Goal: Task Accomplishment & Management: Complete application form

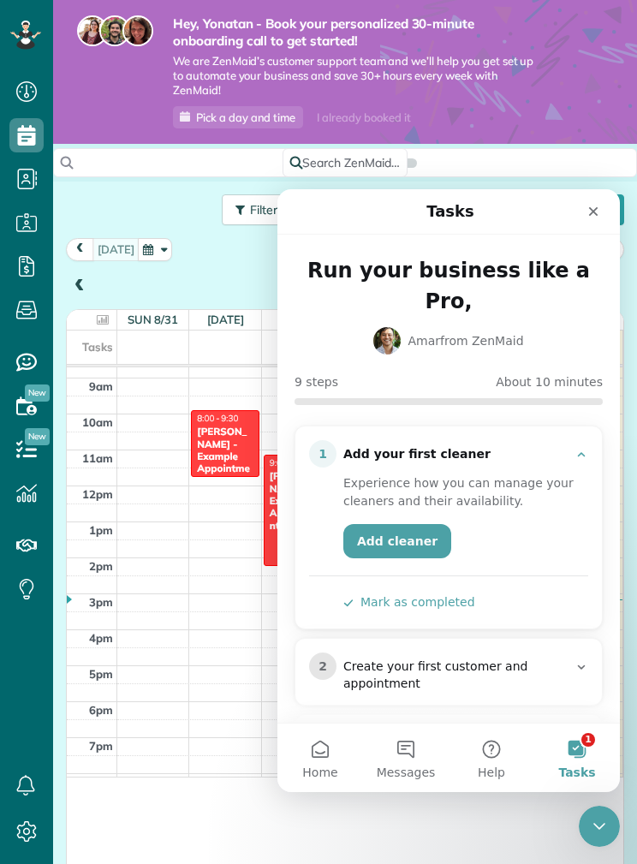
scroll to position [141, 0]
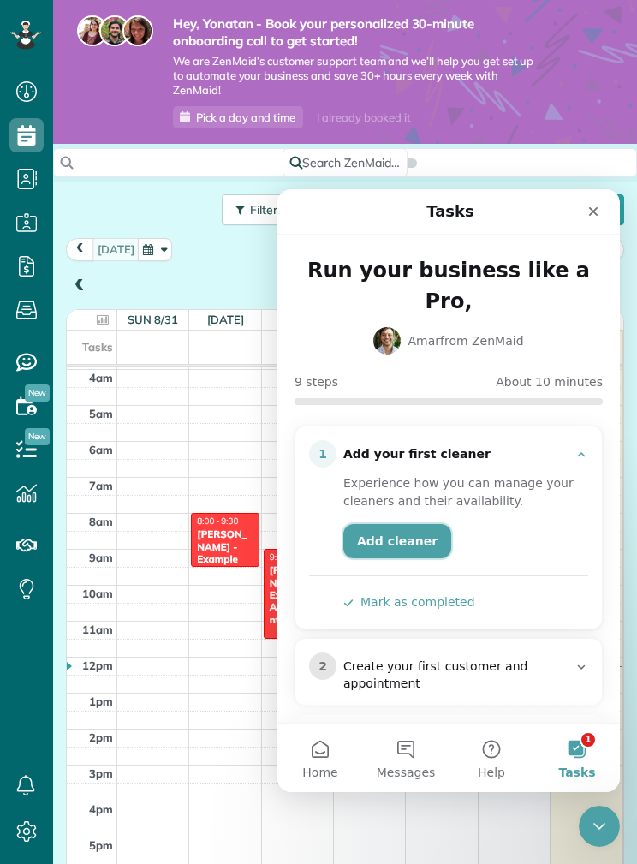
click at [398, 524] on link "Add cleaner" at bounding box center [398, 541] width 108 height 34
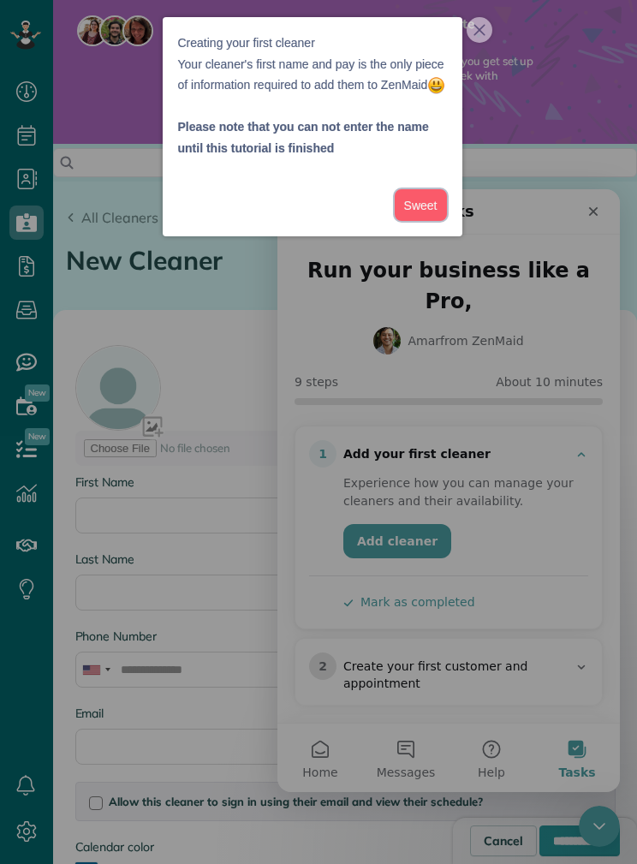
click at [419, 221] on button "Sweet" at bounding box center [421, 205] width 52 height 32
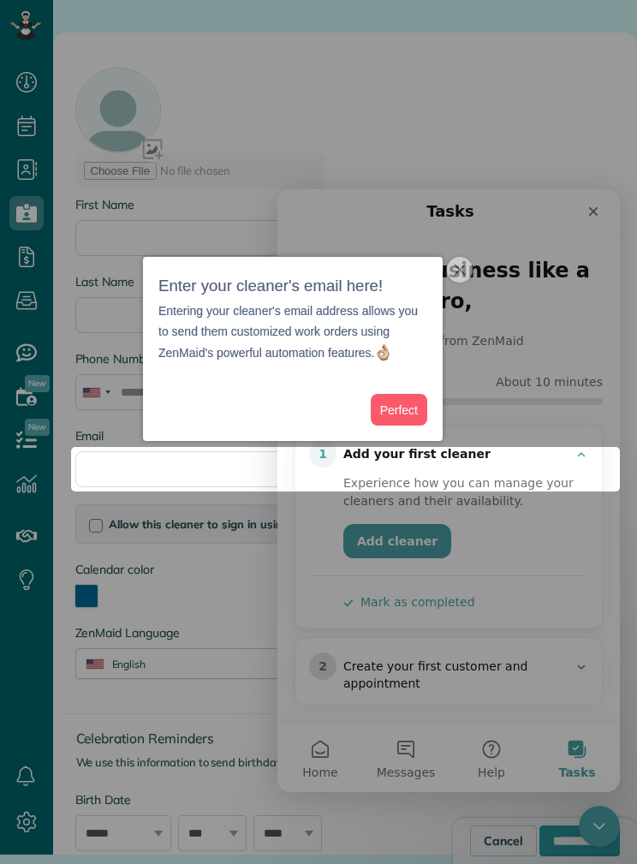
scroll to position [34, 0]
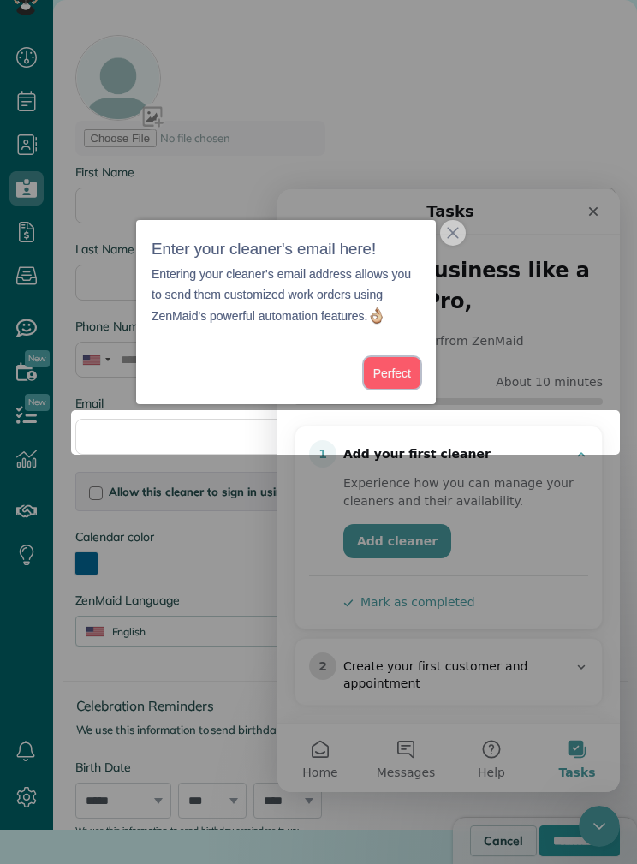
click at [395, 378] on button "Perfect" at bounding box center [392, 373] width 57 height 32
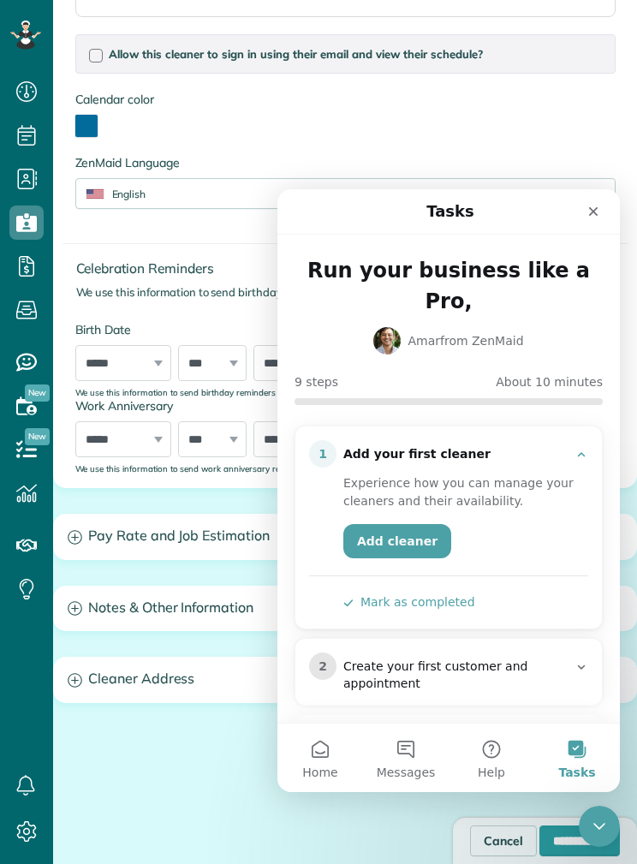
scroll to position [39, 0]
click at [595, 218] on div "Close" at bounding box center [593, 211] width 31 height 31
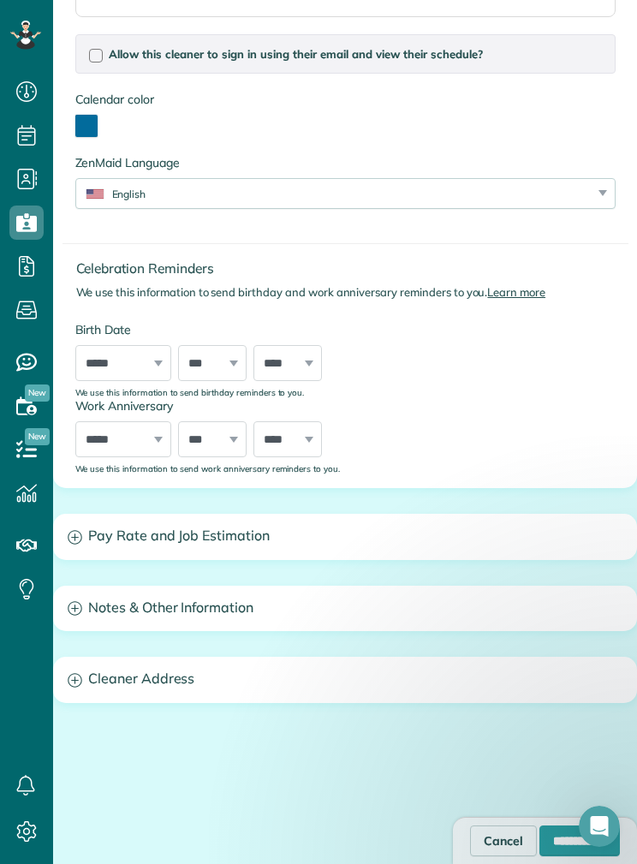
scroll to position [0, 0]
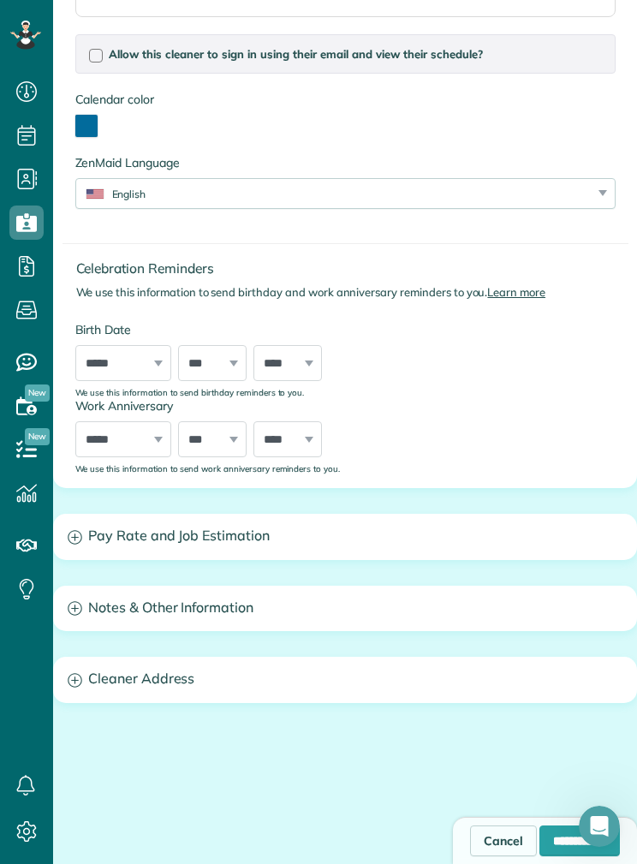
click at [76, 515] on h3 "Pay Rate and Job Estimation" at bounding box center [345, 537] width 583 height 44
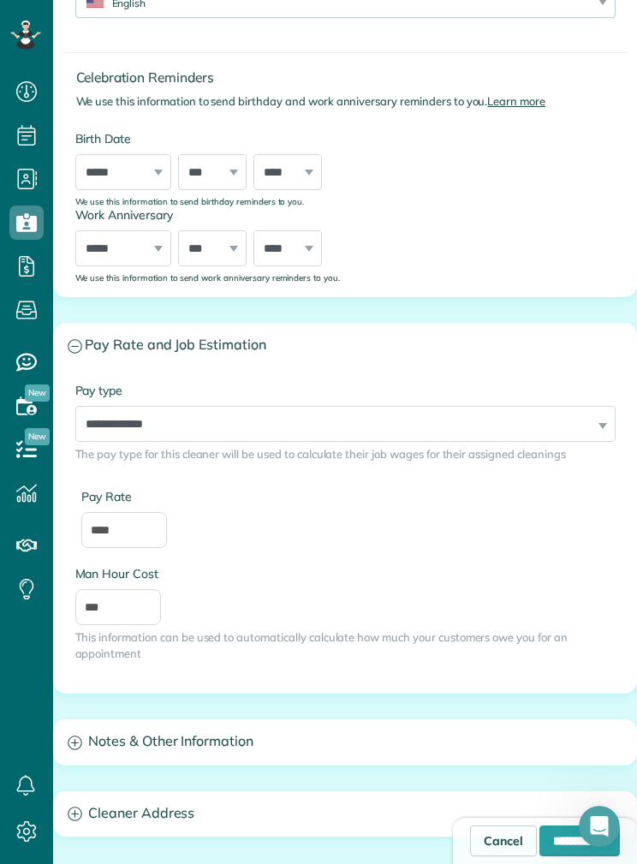
scroll to position [947, 0]
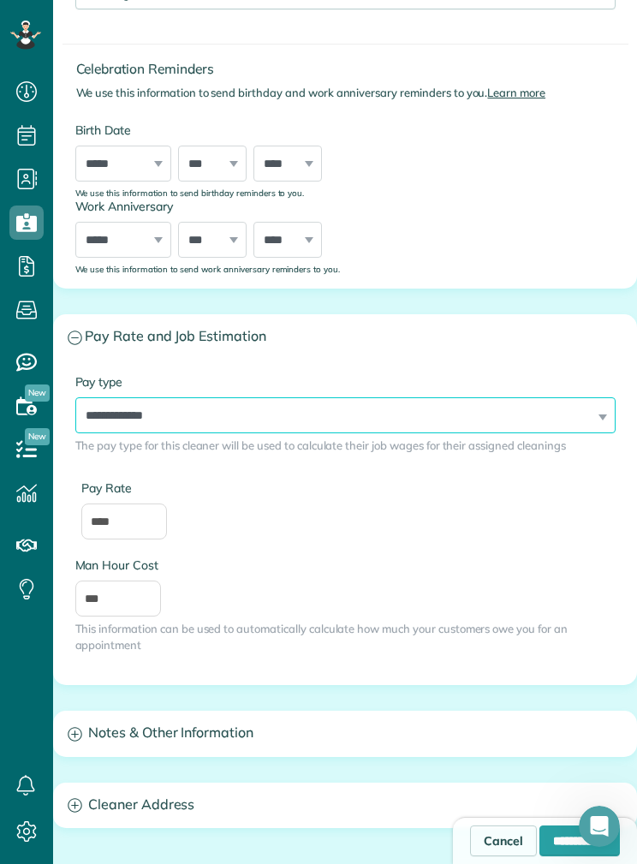
click at [111, 397] on select "**********" at bounding box center [345, 415] width 541 height 36
select select "**********"
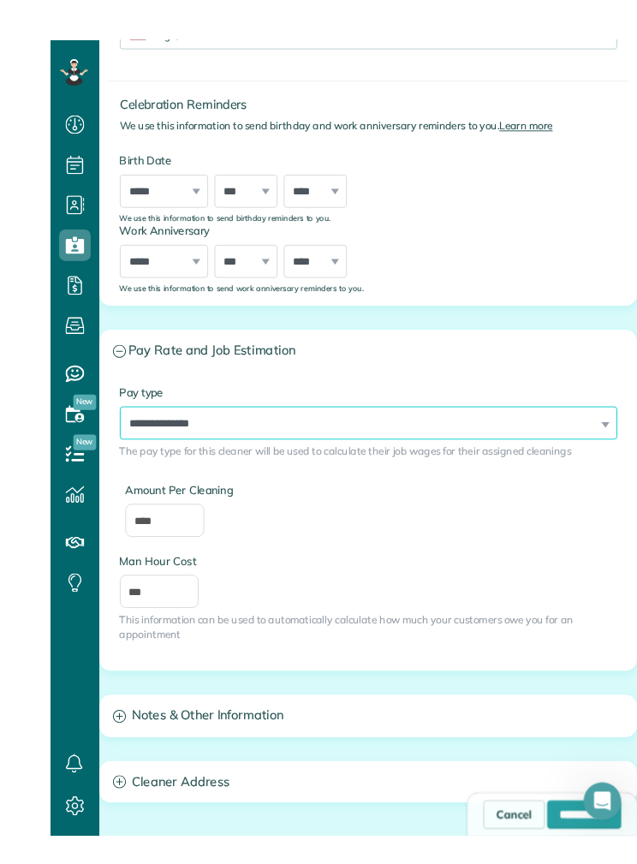
scroll to position [44, 0]
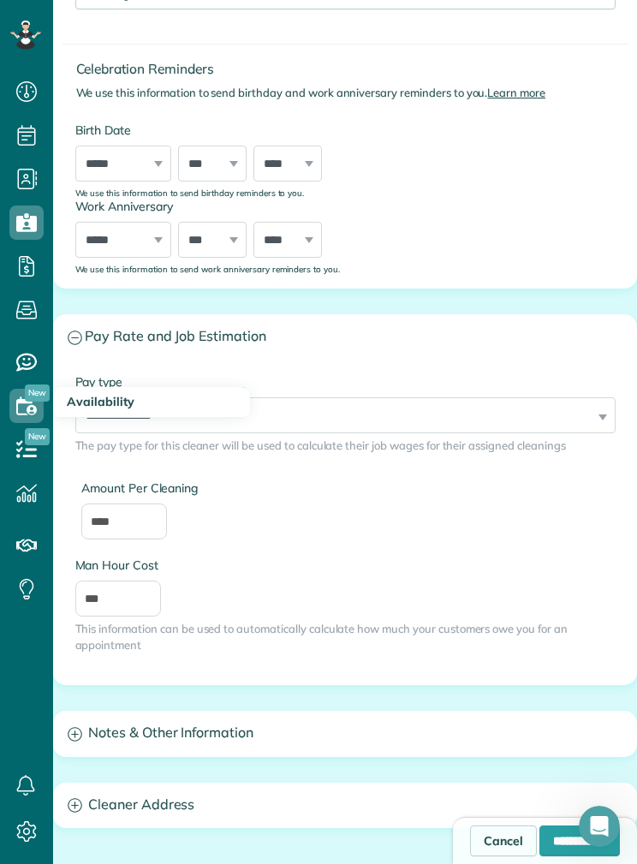
click at [36, 389] on icon at bounding box center [26, 406] width 34 height 34
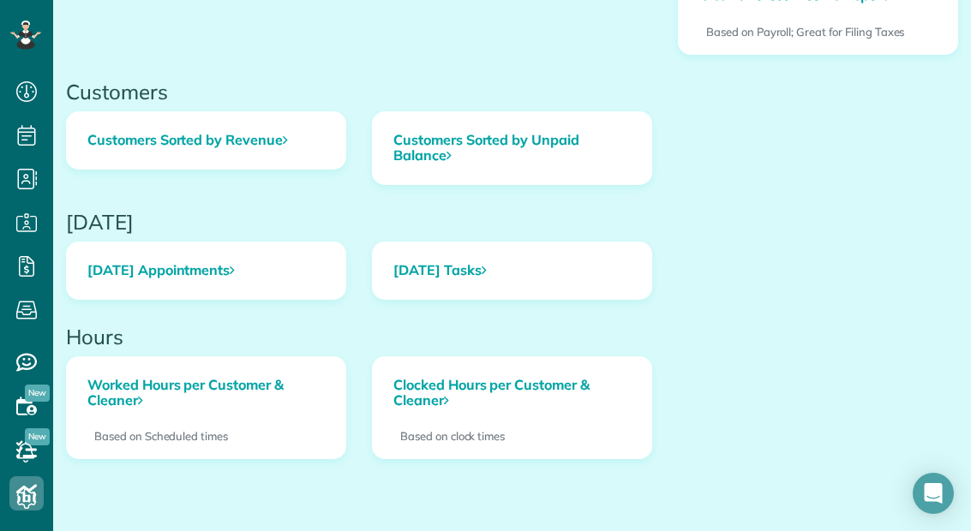
scroll to position [751, 0]
click at [33, 284] on span "Payroll / Earnings" at bounding box center [26, 284] width 34 height 1
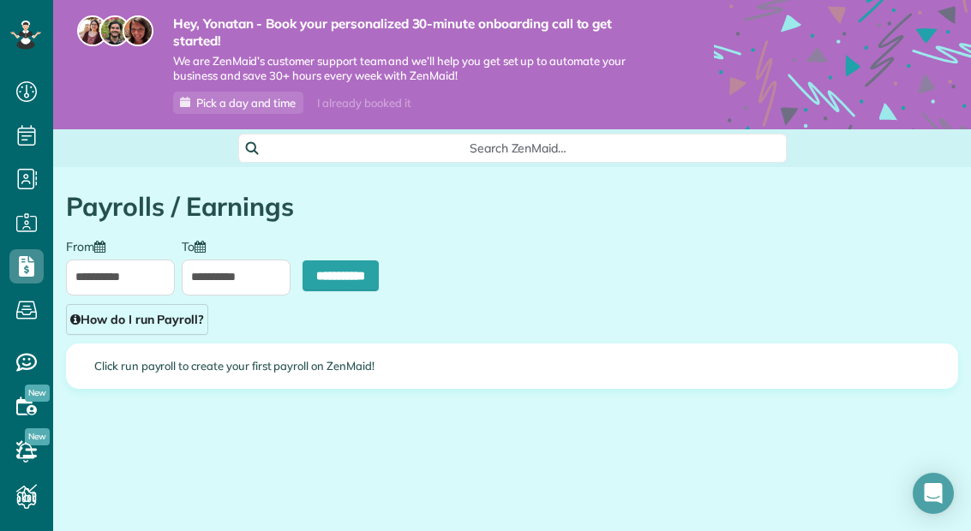
scroll to position [8, 8]
type input "**********"
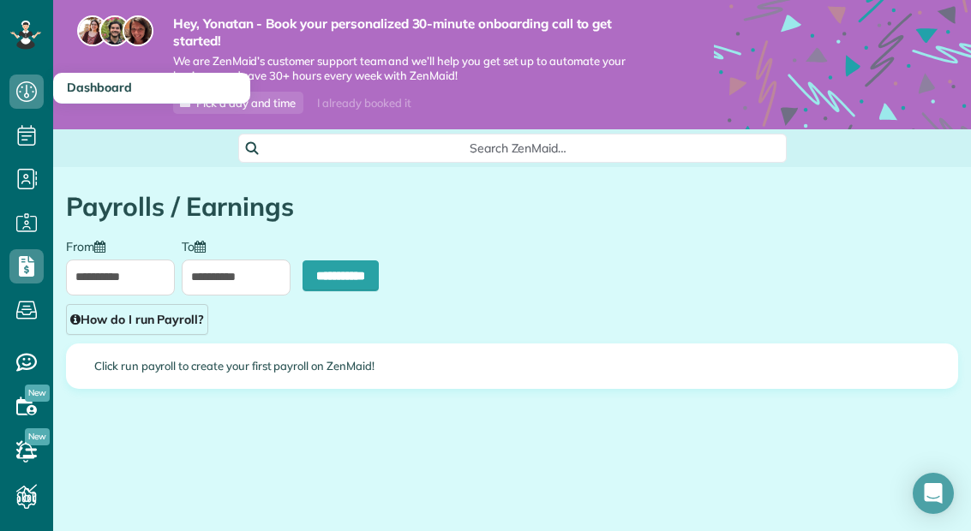
click at [33, 97] on icon at bounding box center [26, 92] width 34 height 34
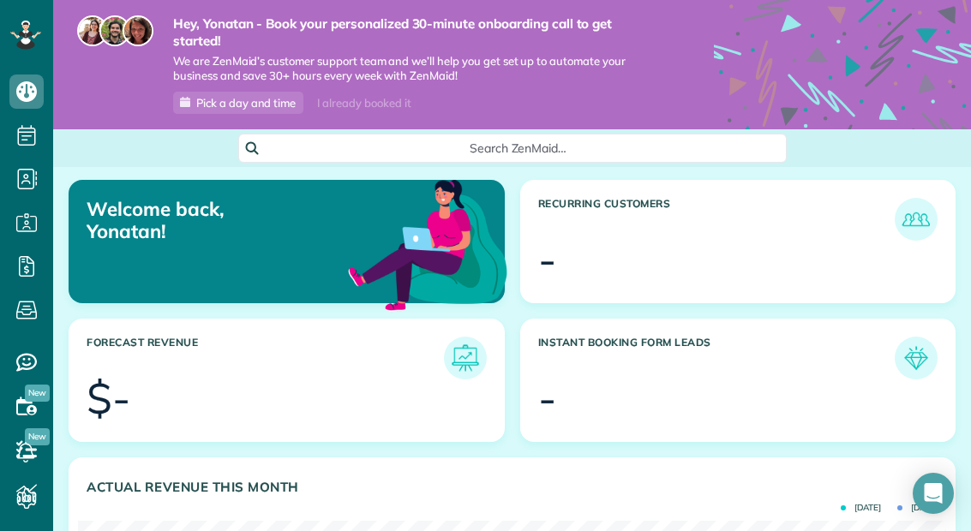
scroll to position [-9, 0]
click at [32, 34] on rect at bounding box center [30, 34] width 5 height 5
click at [36, 46] on icon at bounding box center [25, 35] width 31 height 29
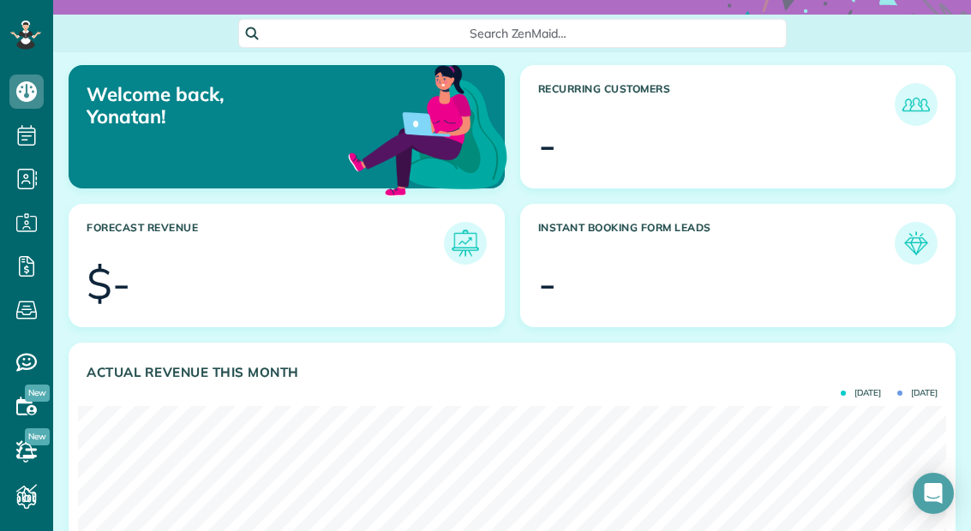
scroll to position [119, 0]
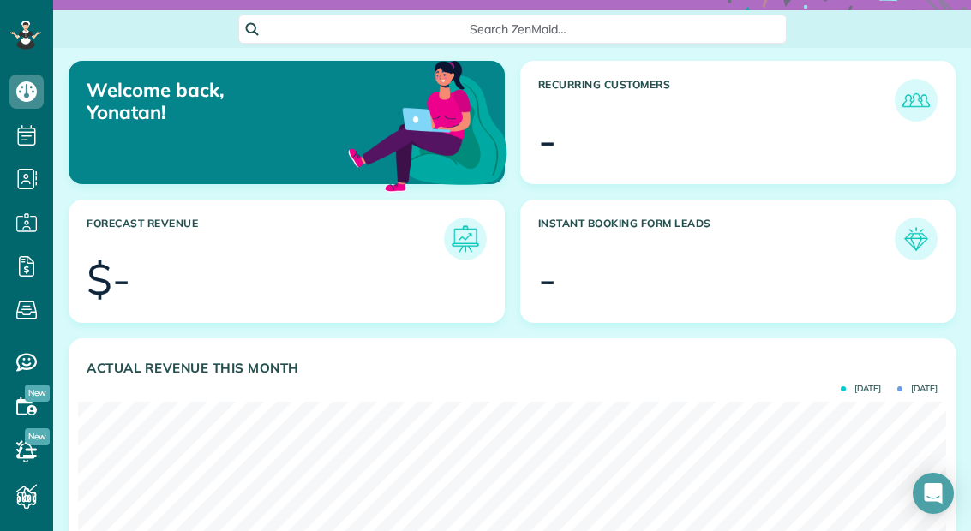
click at [353, 132] on img at bounding box center [427, 124] width 166 height 166
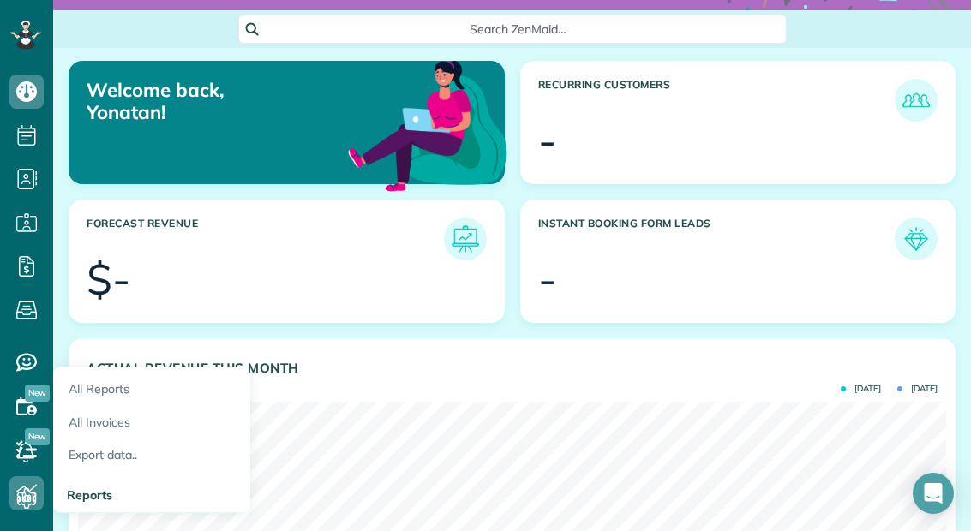
click at [27, 493] on icon at bounding box center [26, 493] width 34 height 34
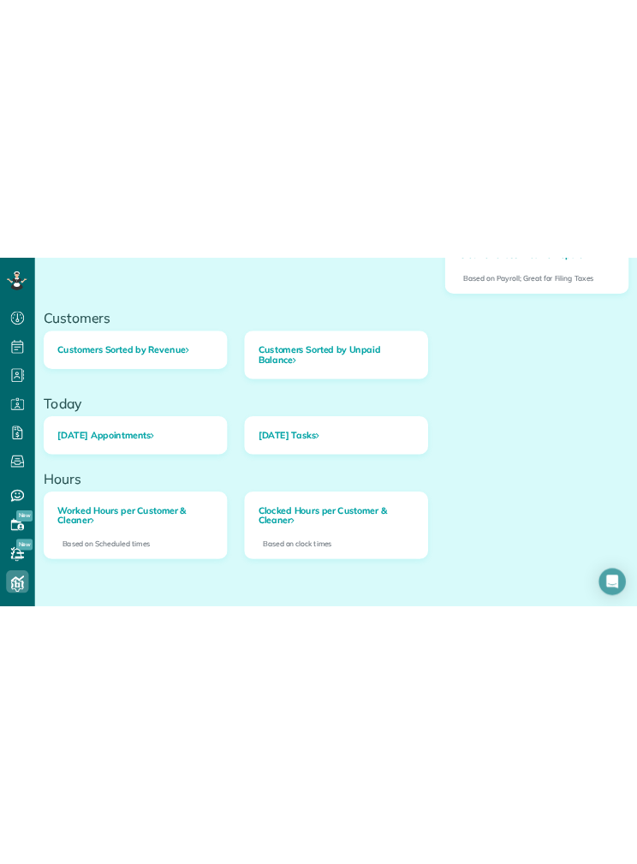
scroll to position [933, 53]
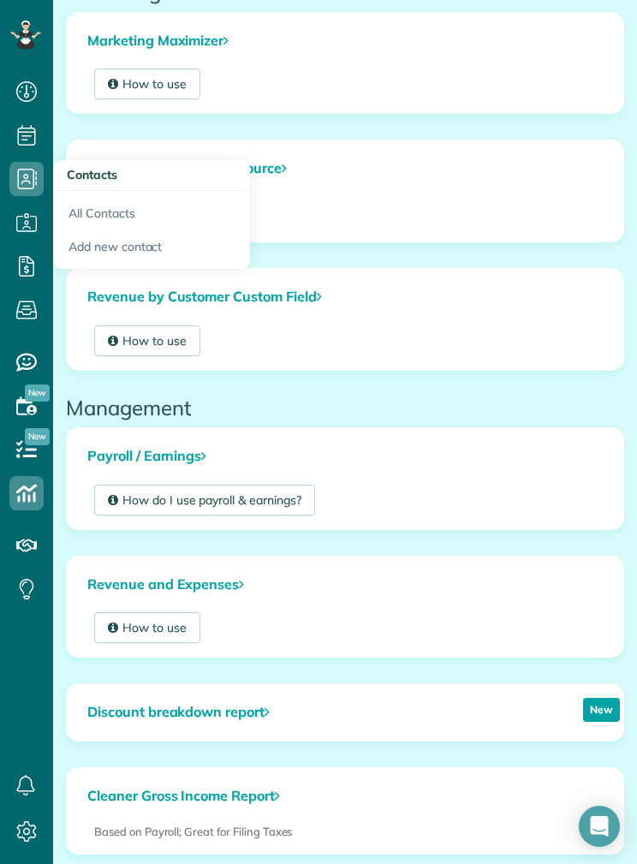
click at [10, 185] on icon at bounding box center [26, 179] width 34 height 34
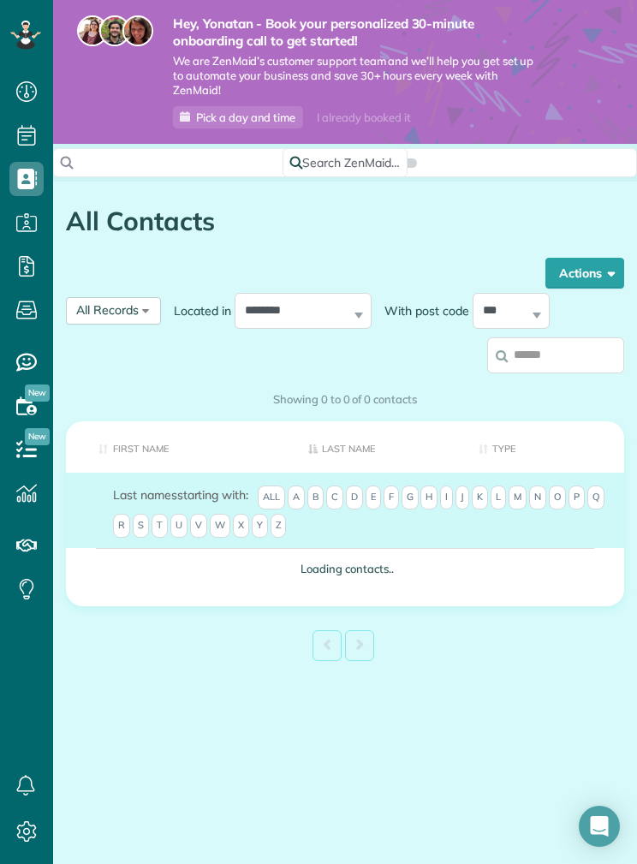
scroll to position [8, 8]
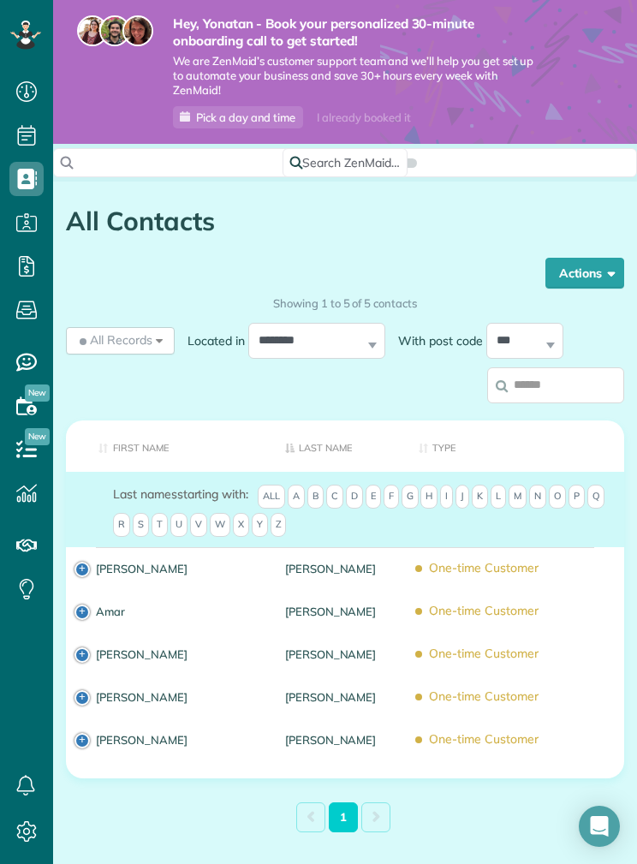
click at [15, 36] on icon at bounding box center [14, 36] width 9 height 6
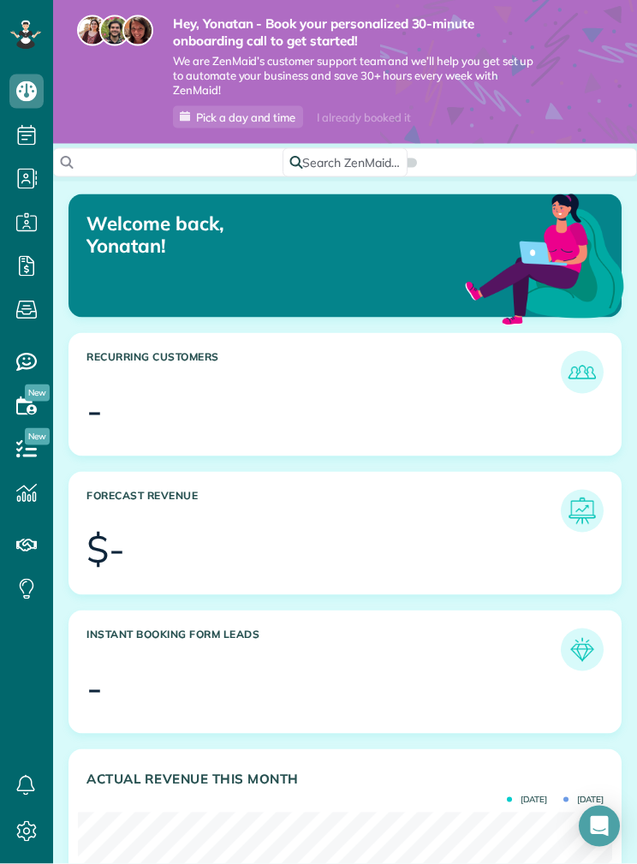
scroll to position [69, 0]
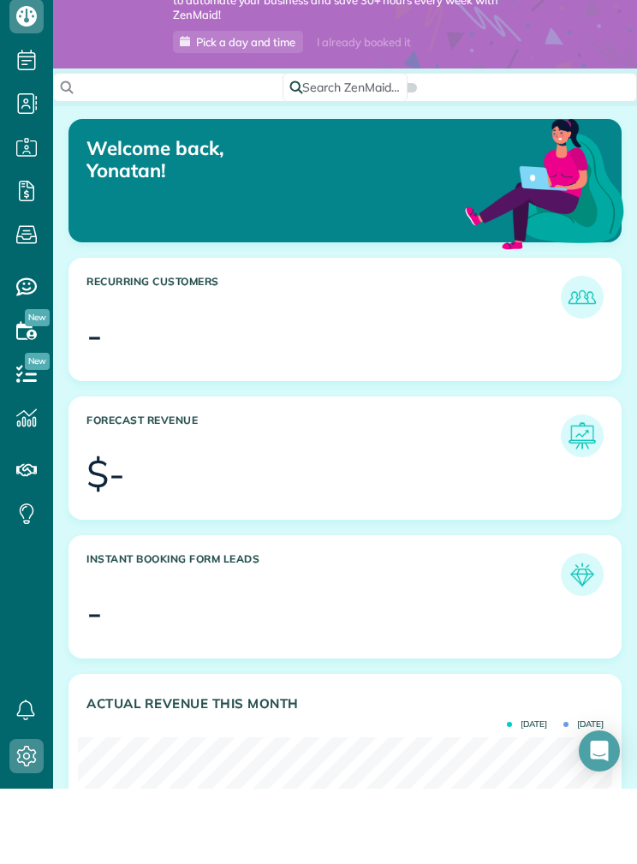
click at [33, 815] on icon at bounding box center [26, 832] width 34 height 34
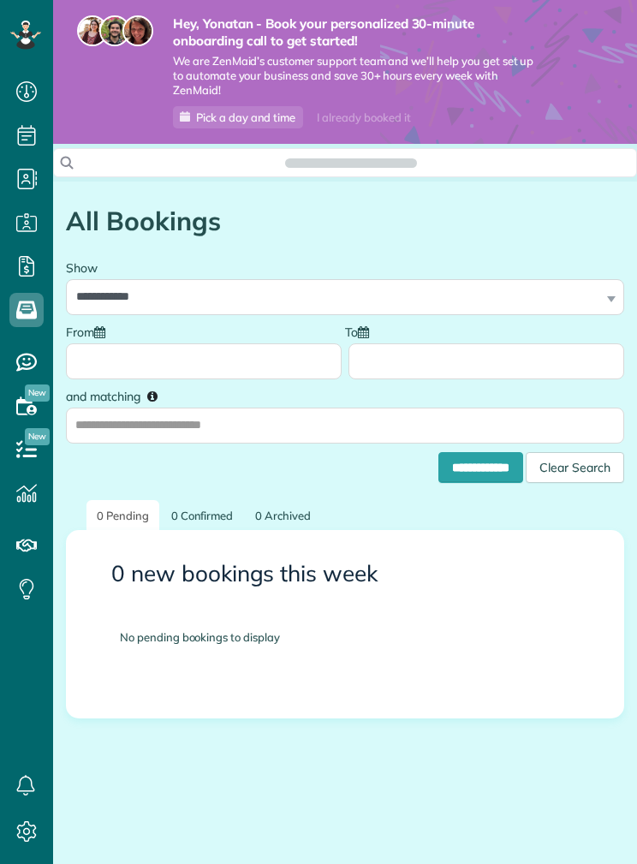
scroll to position [8, 8]
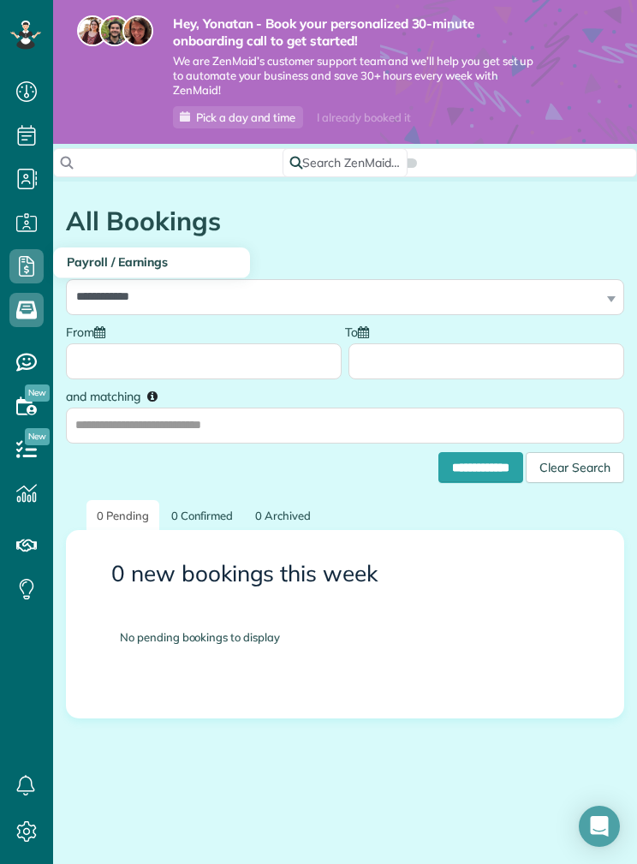
click at [27, 267] on use at bounding box center [26, 266] width 15 height 21
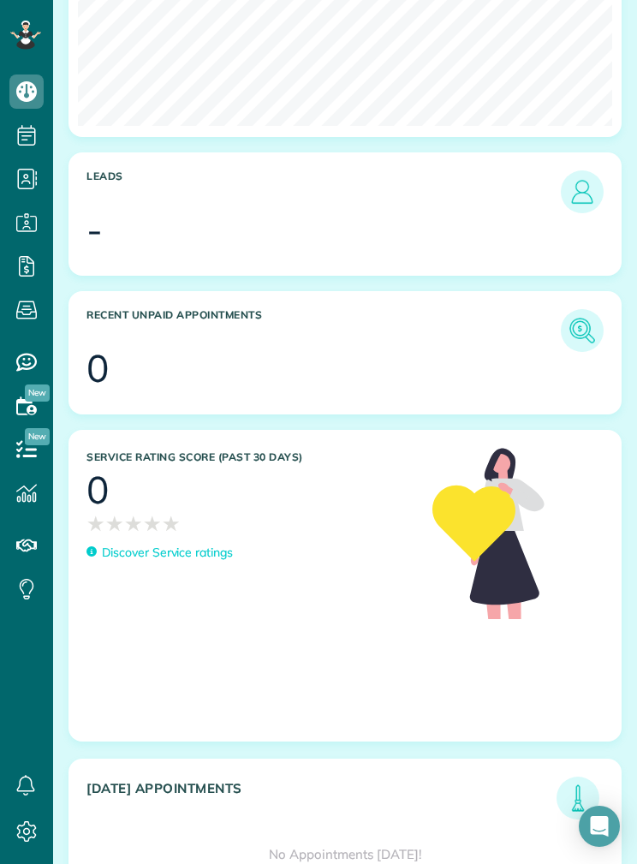
scroll to position [924, 0]
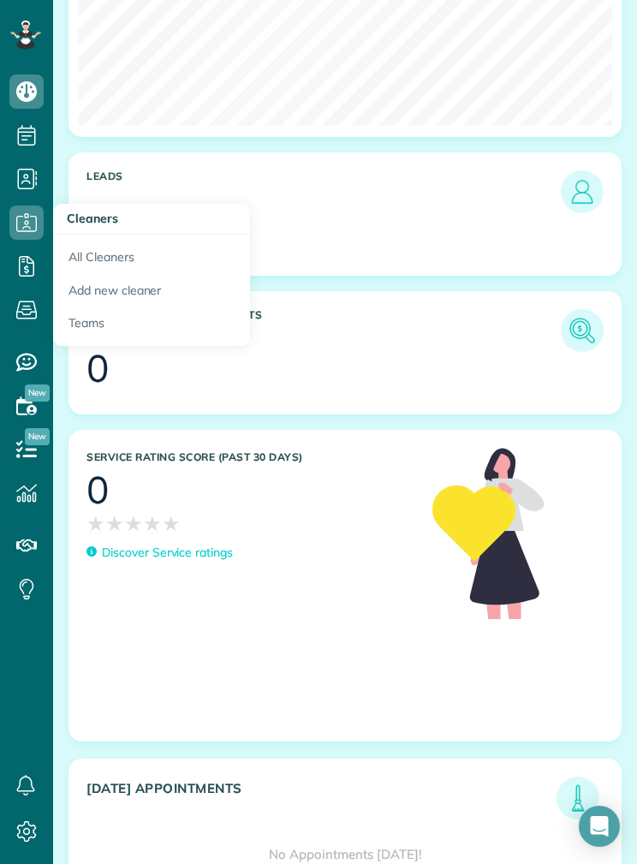
click at [11, 278] on icon at bounding box center [26, 266] width 34 height 34
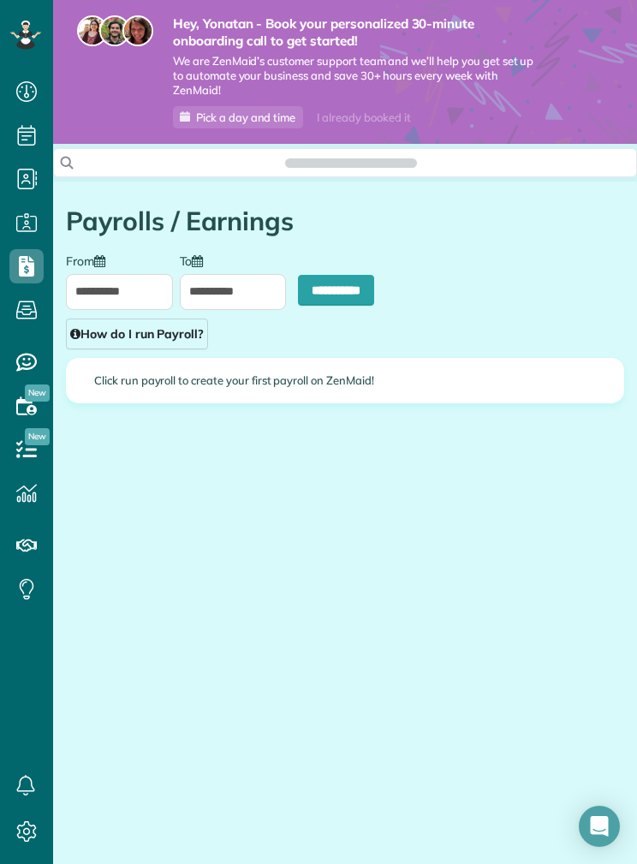
scroll to position [8, 8]
type input "**********"
click at [16, 360] on icon at bounding box center [26, 362] width 34 height 34
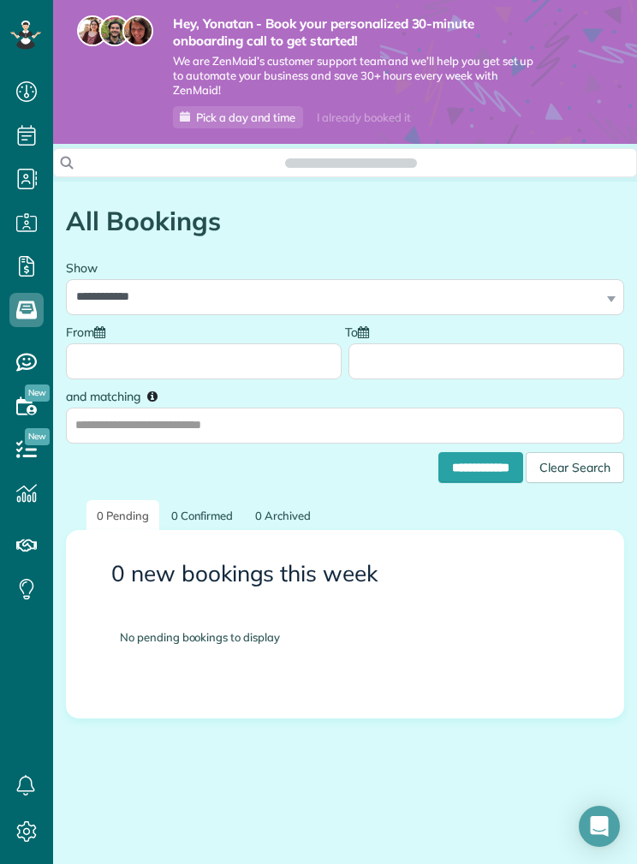
scroll to position [8, 8]
click at [8, 392] on link "Availability" at bounding box center [26, 407] width 53 height 44
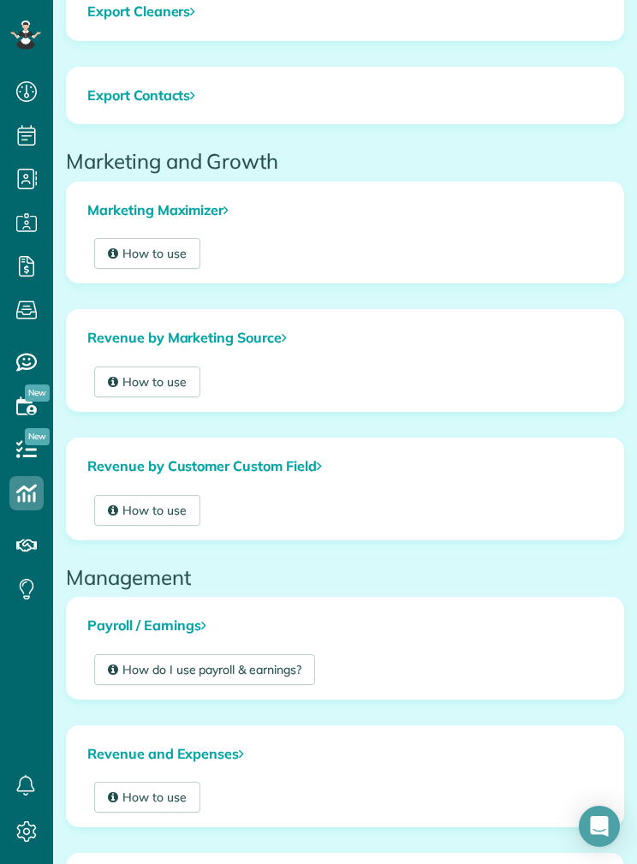
scroll to position [586, 0]
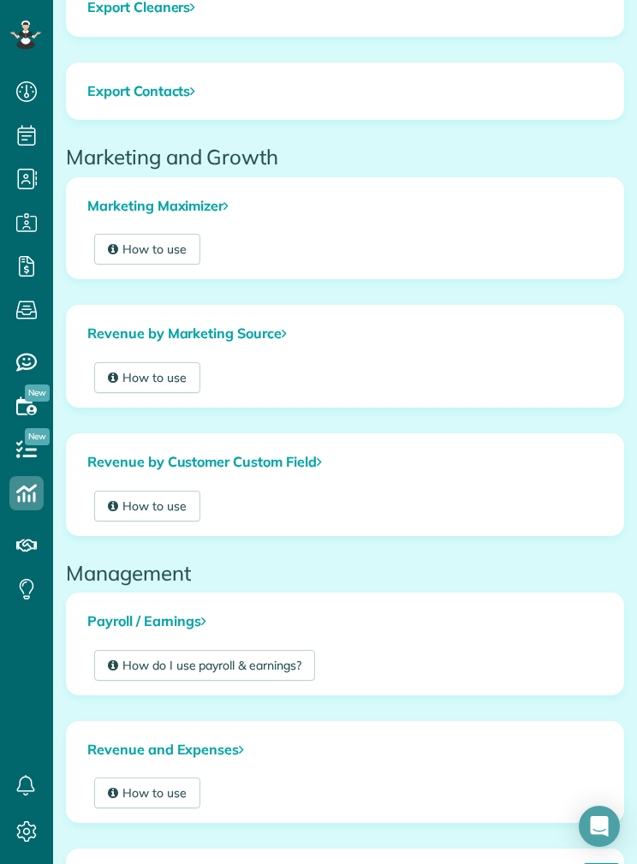
click at [16, 535] on icon at bounding box center [26, 546] width 34 height 34
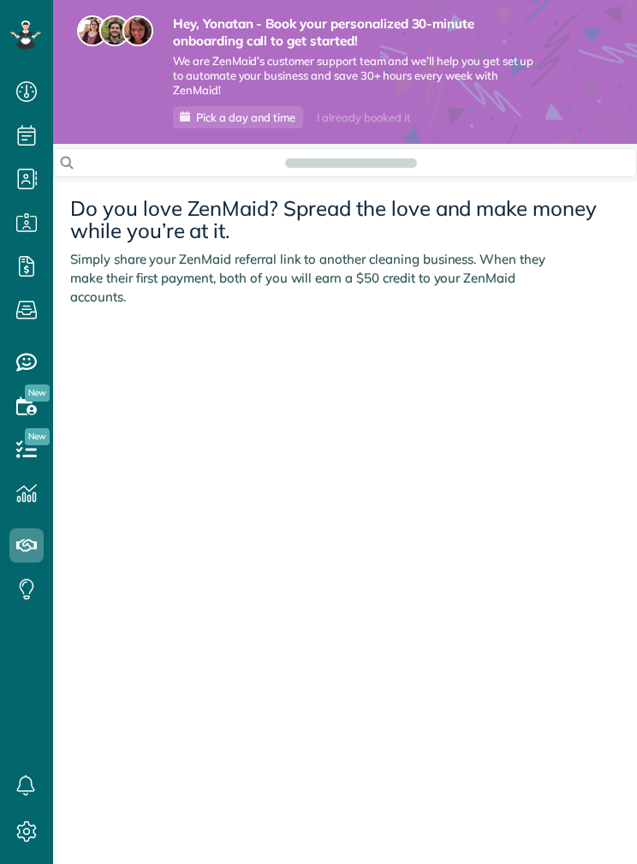
scroll to position [8, 8]
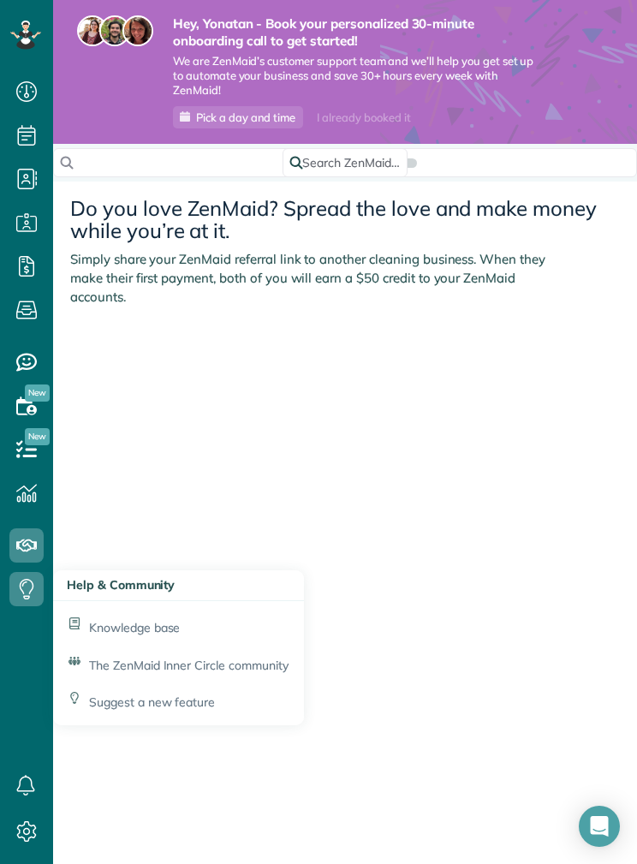
click at [105, 624] on span "Knowledge base" at bounding box center [134, 627] width 91 height 15
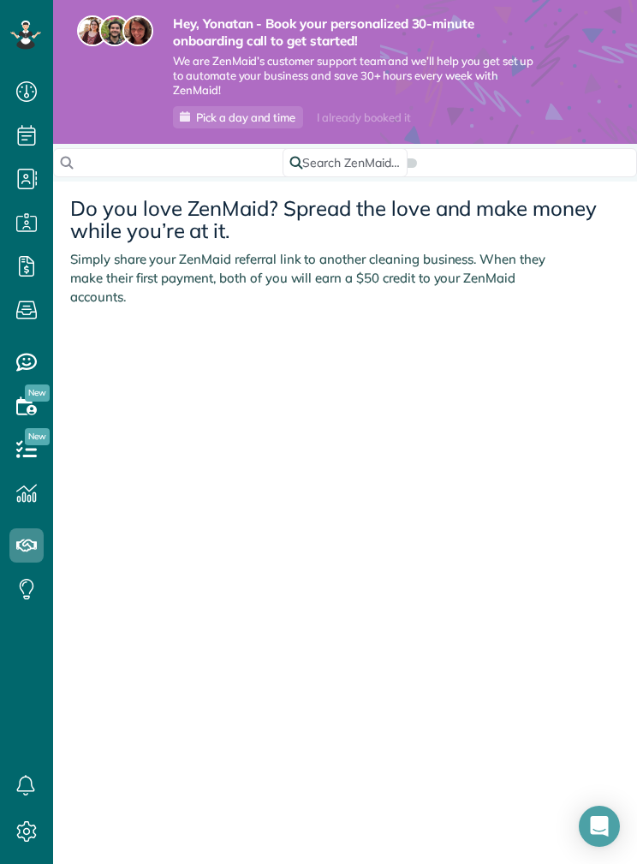
scroll to position [69, 0]
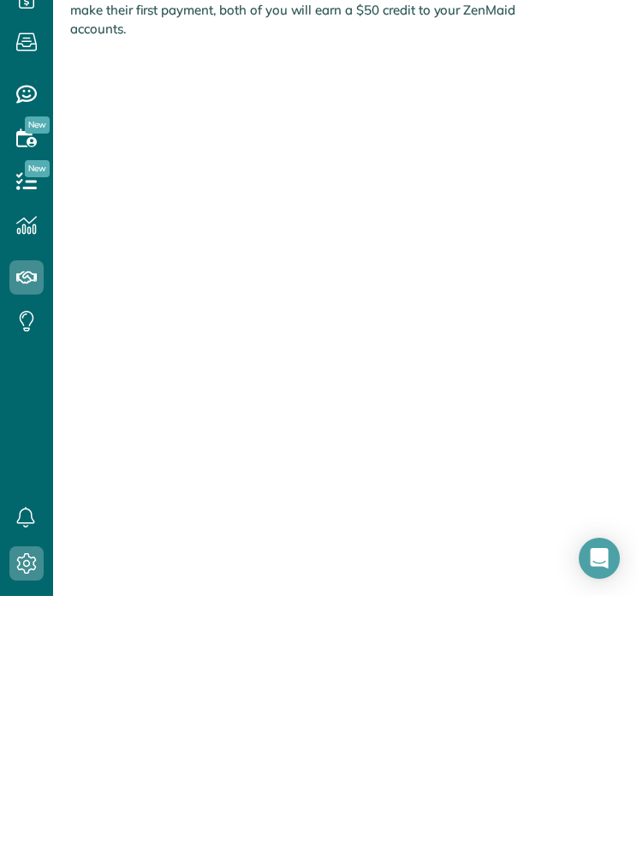
click at [32, 822] on use at bounding box center [27, 832] width 20 height 21
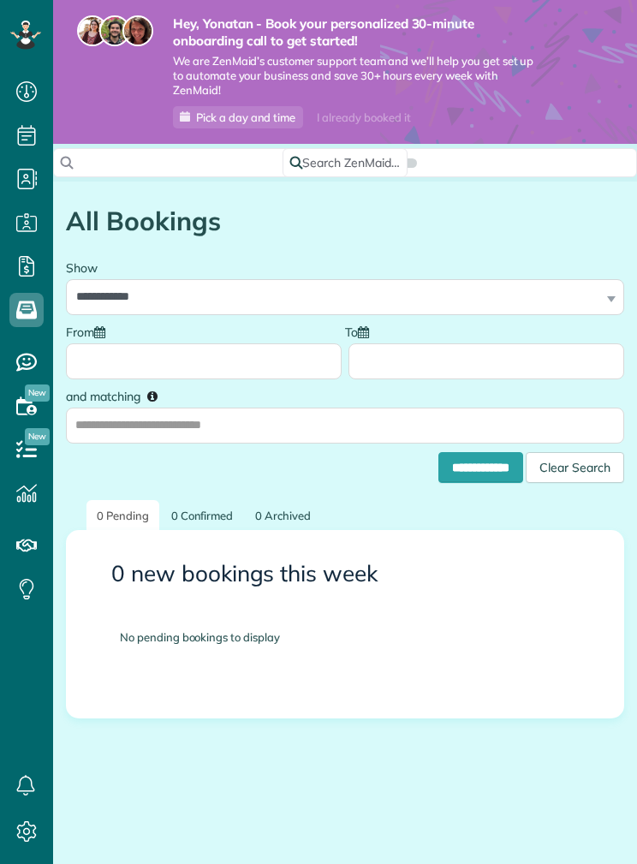
scroll to position [8, 8]
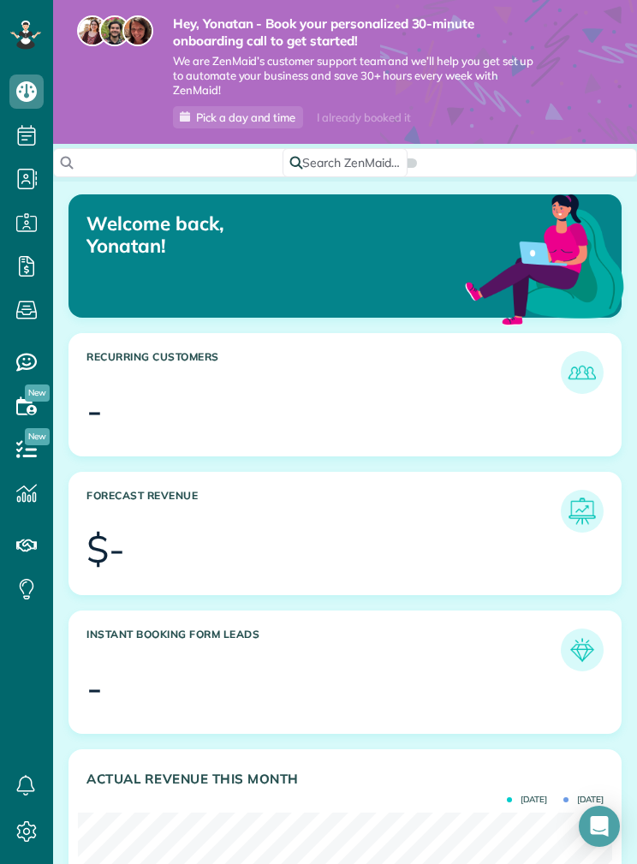
scroll to position [237, 535]
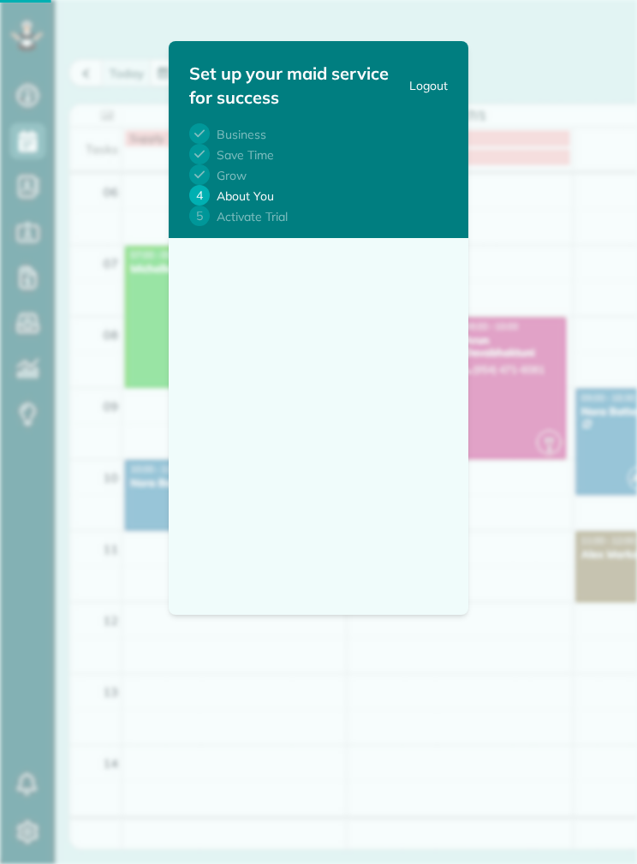
scroll to position [69, 0]
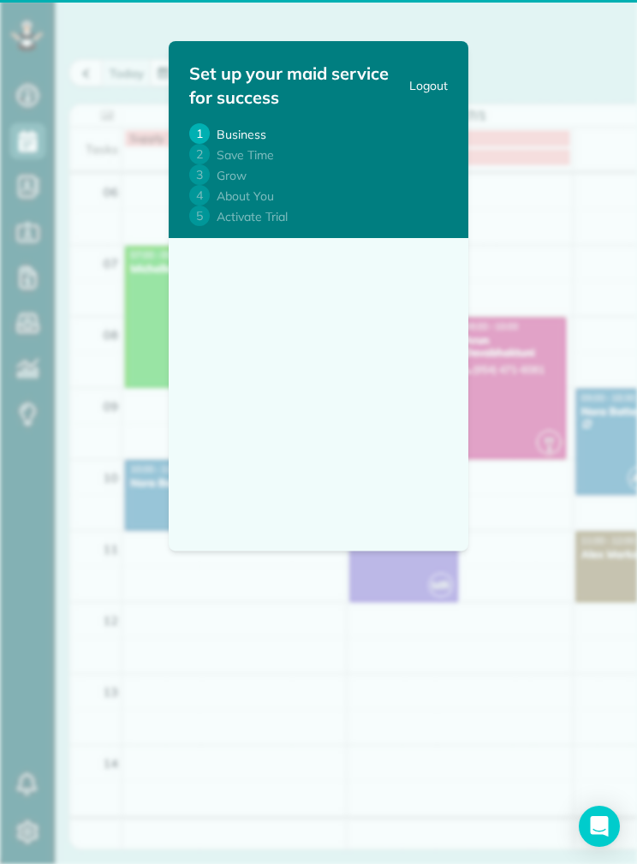
select select "**"
select select "**********"
